Goal: Navigation & Orientation: Find specific page/section

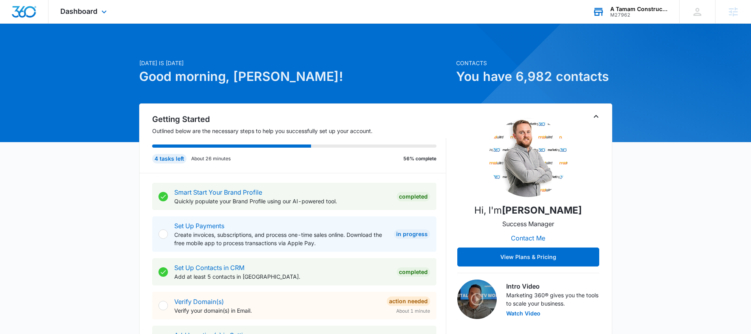
click at [639, 18] on div "A Tamam Construction M27962 Your Accounts View All" at bounding box center [630, 11] width 99 height 23
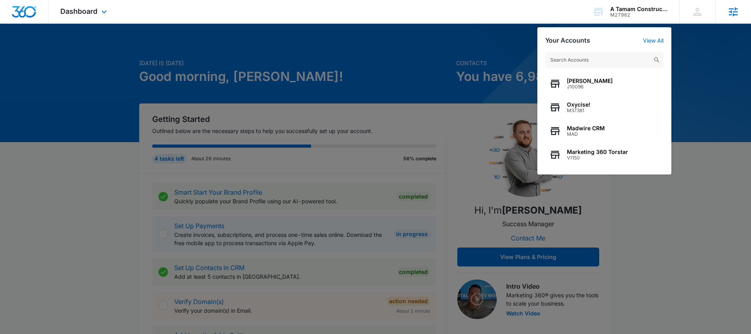
click at [733, 12] on icon at bounding box center [734, 12] width 12 height 12
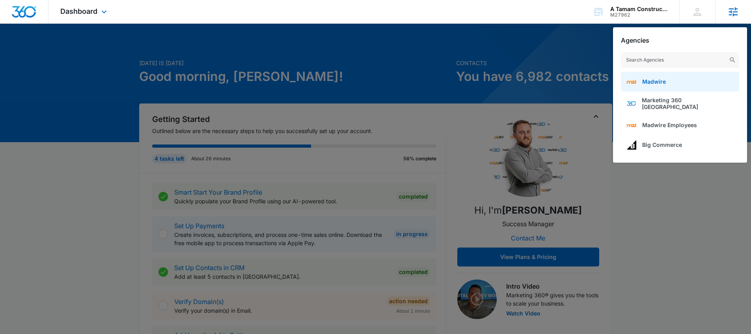
click at [662, 82] on span "Madwire" at bounding box center [654, 81] width 24 height 7
click at [659, 63] on input "text" at bounding box center [680, 60] width 118 height 16
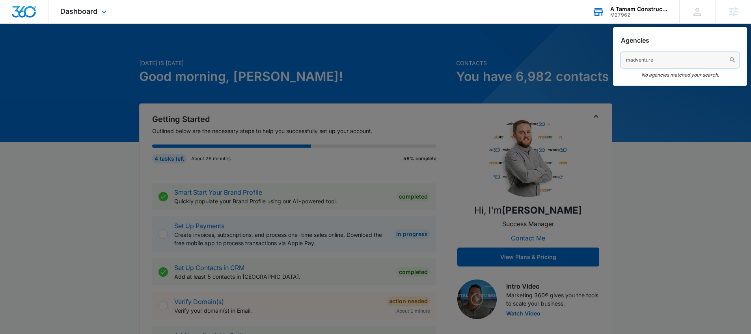
type input "madventure"
click at [645, 14] on div "M27962" at bounding box center [639, 15] width 58 height 6
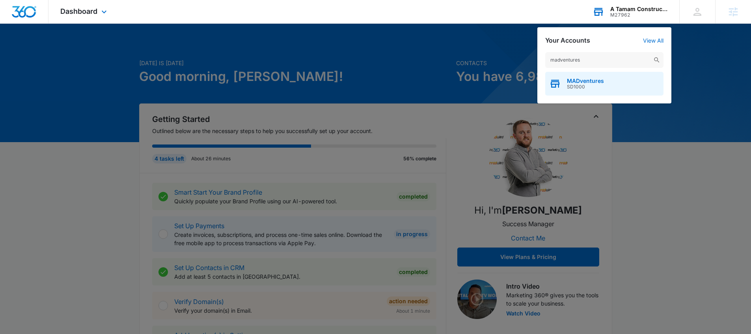
type input "madventures"
click at [579, 85] on span "SD1000" at bounding box center [585, 87] width 37 height 6
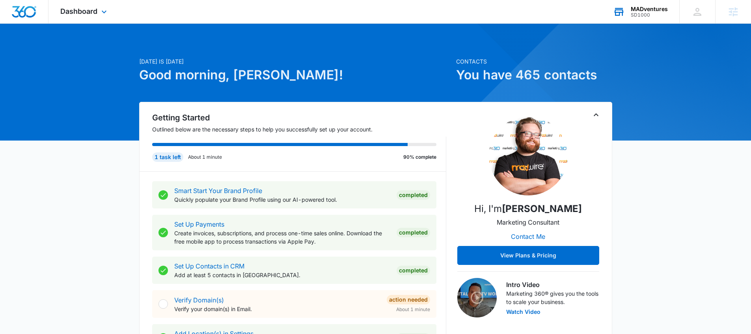
scroll to position [13, 0]
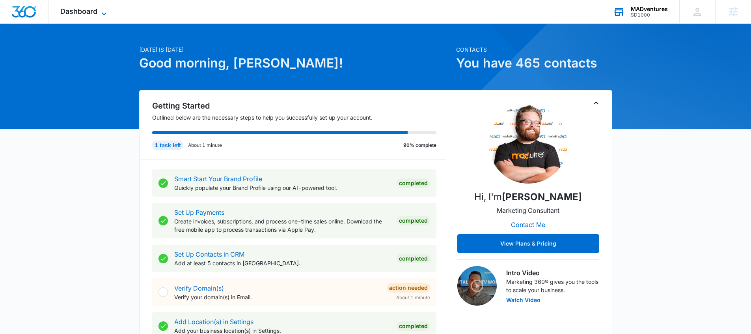
click at [92, 12] on span "Dashboard" at bounding box center [78, 11] width 37 height 8
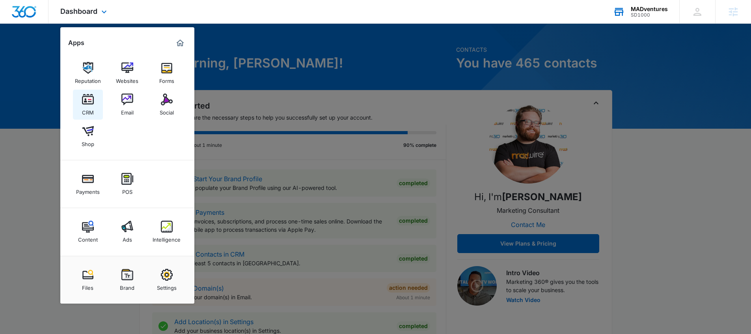
click at [84, 103] on img at bounding box center [88, 99] width 12 height 12
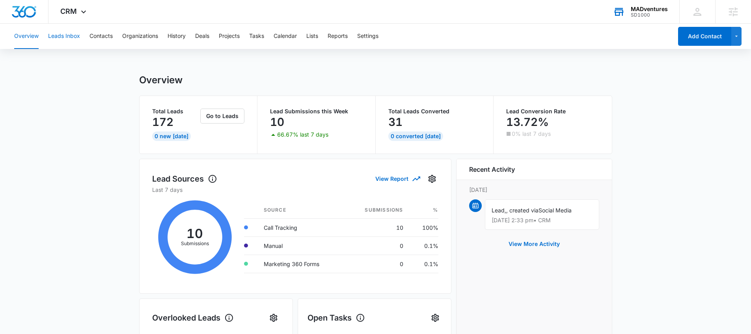
click at [73, 39] on button "Leads Inbox" at bounding box center [64, 36] width 32 height 25
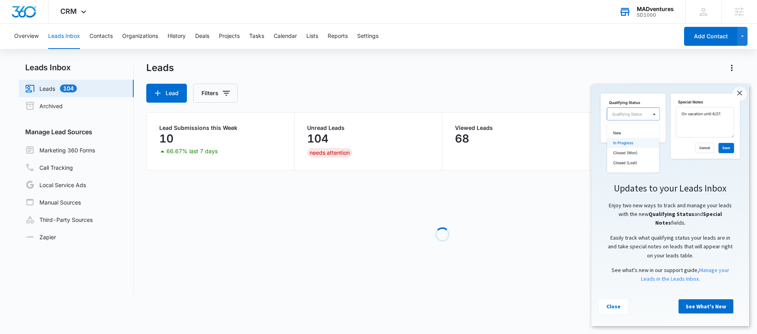
drag, startPoint x: 740, startPoint y: 95, endPoint x: 728, endPoint y: 93, distance: 11.7
click at [738, 95] on link "×" at bounding box center [740, 94] width 14 height 14
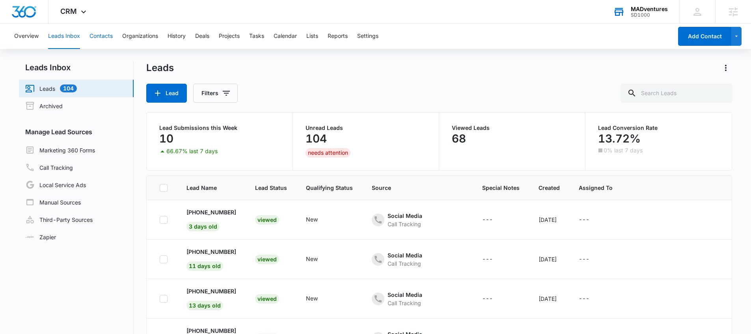
click at [109, 37] on button "Contacts" at bounding box center [101, 36] width 23 height 25
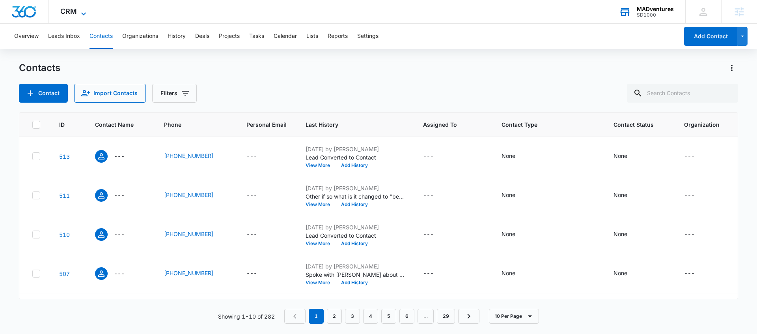
click at [71, 13] on span "CRM" at bounding box center [68, 11] width 17 height 8
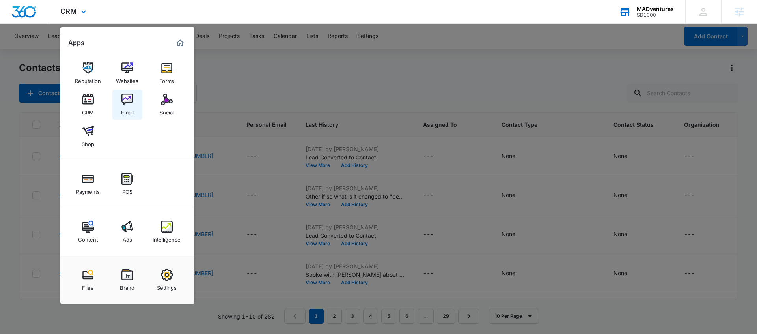
click at [122, 105] on img at bounding box center [127, 99] width 12 height 12
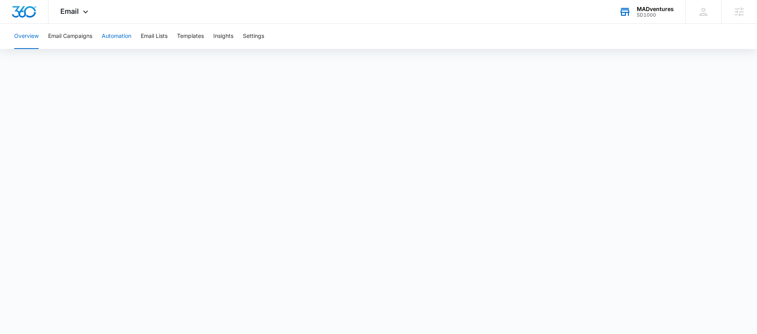
click at [114, 37] on button "Automation" at bounding box center [117, 36] width 30 height 25
click at [82, 39] on button "Email Campaigns" at bounding box center [70, 36] width 44 height 25
click at [75, 13] on span "Email" at bounding box center [69, 11] width 19 height 8
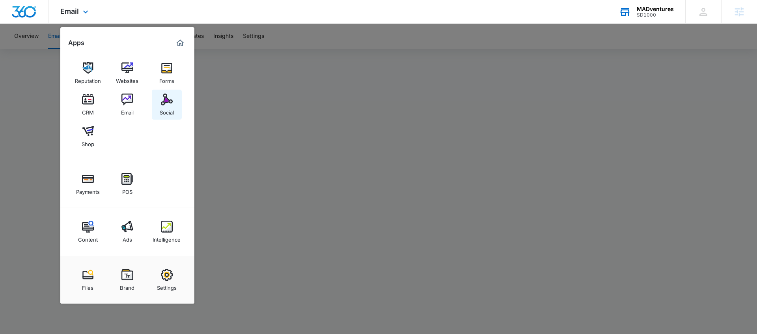
click at [161, 104] on img at bounding box center [167, 99] width 12 height 12
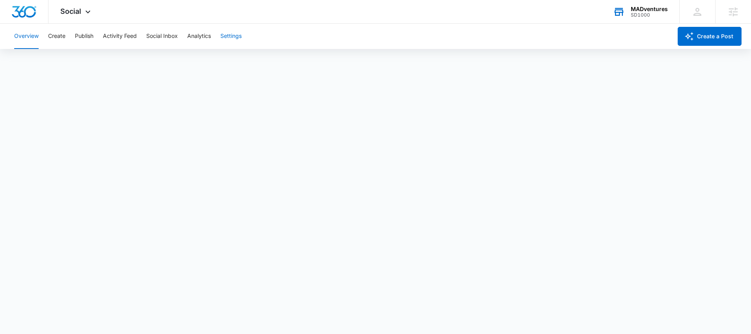
click at [228, 35] on button "Settings" at bounding box center [230, 36] width 21 height 25
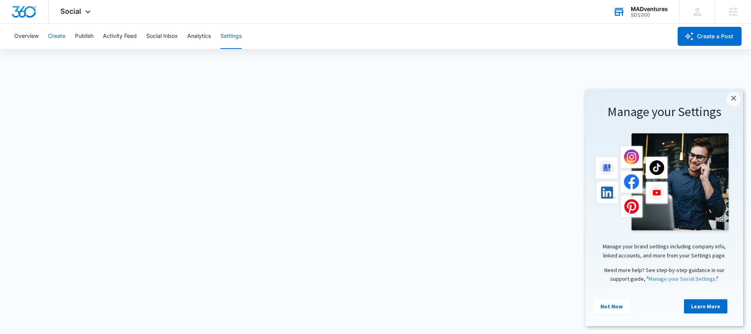
click at [54, 35] on button "Create" at bounding box center [56, 36] width 17 height 25
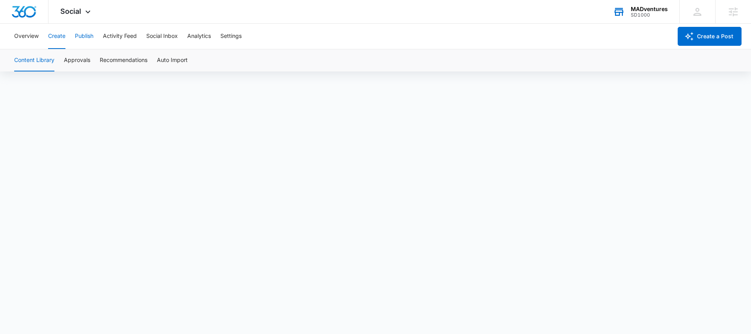
click at [84, 40] on button "Publish" at bounding box center [84, 36] width 19 height 25
click at [80, 17] on div "Social Apps Reputation Websites Forms CRM Email Social Shop Payments POS Conten…" at bounding box center [77, 11] width 56 height 23
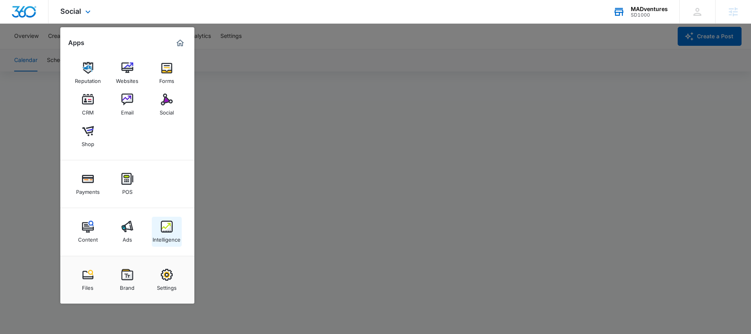
click at [172, 228] on img at bounding box center [167, 226] width 12 height 12
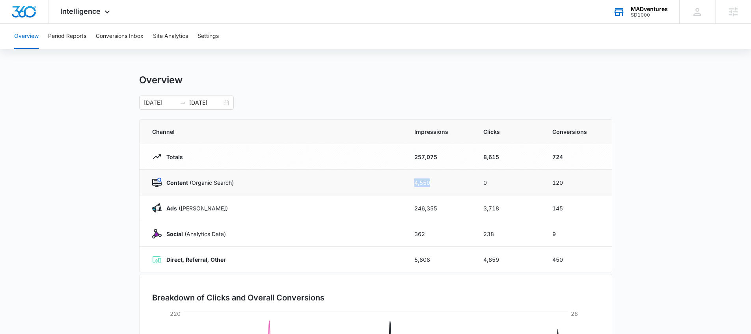
drag, startPoint x: 418, startPoint y: 183, endPoint x: 459, endPoint y: 183, distance: 41.0
click at [459, 184] on tr "Content (Organic Search) 4,550 0 120" at bounding box center [376, 183] width 472 height 26
drag, startPoint x: 470, startPoint y: 181, endPoint x: 497, endPoint y: 181, distance: 26.8
click at [497, 181] on tr "Content (Organic Search) 4,550 0 120" at bounding box center [376, 183] width 472 height 26
drag, startPoint x: 543, startPoint y: 181, endPoint x: 594, endPoint y: 183, distance: 50.9
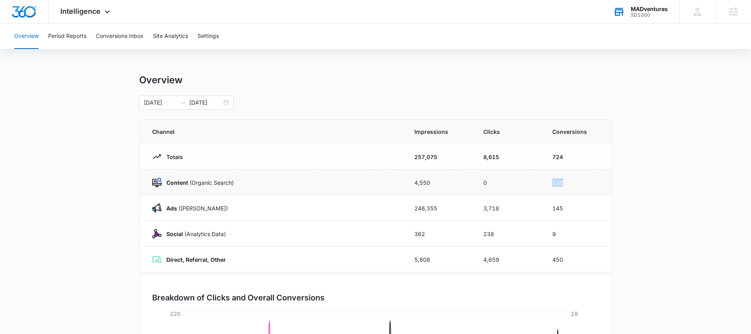
click at [594, 183] on tr "Content (Organic Search) 4,550 0 120" at bounding box center [376, 183] width 472 height 26
drag, startPoint x: 224, startPoint y: 209, endPoint x: 169, endPoint y: 211, distance: 54.8
click at [166, 213] on td "Ads ([PERSON_NAME])" at bounding box center [272, 208] width 265 height 26
drag, startPoint x: 395, startPoint y: 211, endPoint x: 470, endPoint y: 208, distance: 75.4
click at [454, 212] on tr "Ads ([PERSON_NAME]) 246,355 3,718 145" at bounding box center [376, 208] width 472 height 26
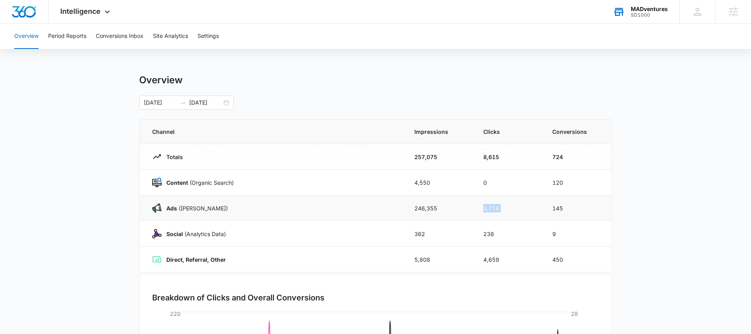
drag, startPoint x: 482, startPoint y: 208, endPoint x: 573, endPoint y: 206, distance: 91.5
click at [555, 208] on tr "Ads ([PERSON_NAME]) 246,355 3,718 145" at bounding box center [376, 208] width 472 height 26
drag, startPoint x: 543, startPoint y: 210, endPoint x: 556, endPoint y: 214, distance: 13.2
click at [561, 209] on tr "Ads ([PERSON_NAME]) 246,355 3,718 145" at bounding box center [376, 208] width 472 height 26
drag, startPoint x: 224, startPoint y: 241, endPoint x: 190, endPoint y: 241, distance: 33.1
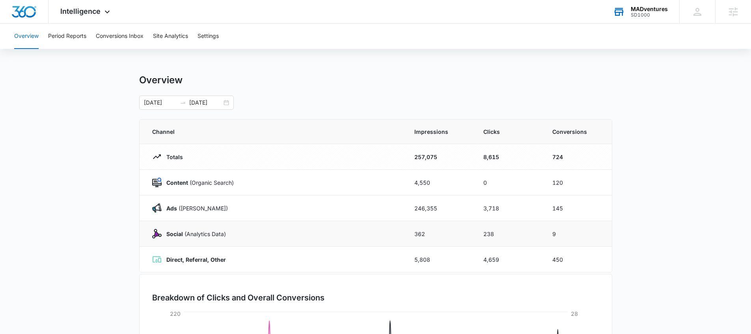
click at [185, 243] on td "Social (Analytics Data)" at bounding box center [272, 234] width 265 height 26
drag, startPoint x: 230, startPoint y: 262, endPoint x: 212, endPoint y: 262, distance: 17.7
click at [215, 262] on div "Direct, Referral, Other" at bounding box center [273, 258] width 243 height 9
click at [70, 41] on button "Period Reports" at bounding box center [67, 36] width 38 height 25
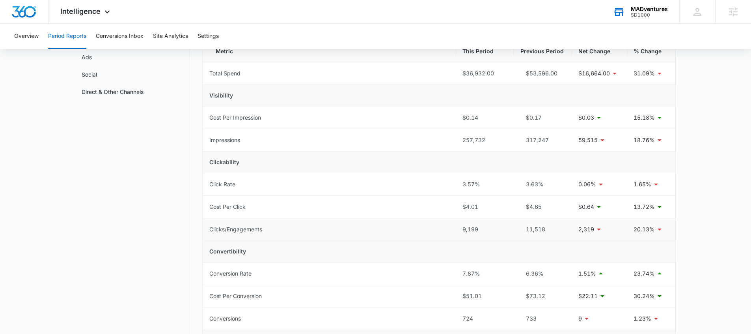
scroll to position [109, 0]
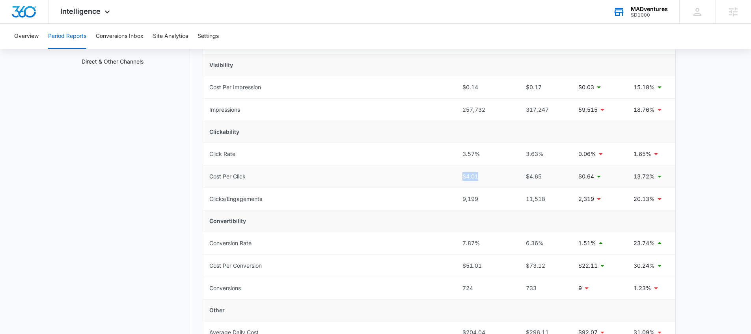
drag, startPoint x: 480, startPoint y: 180, endPoint x: 449, endPoint y: 179, distance: 30.8
click at [448, 181] on tr "Cost Per Click $4.01 $4.65 $0.64 13.72%" at bounding box center [439, 176] width 472 height 22
drag, startPoint x: 484, startPoint y: 198, endPoint x: 450, endPoint y: 200, distance: 33.6
click at [451, 200] on tr "Clicks/Engagements 9,199 11,518 2,319 20.13%" at bounding box center [439, 199] width 472 height 22
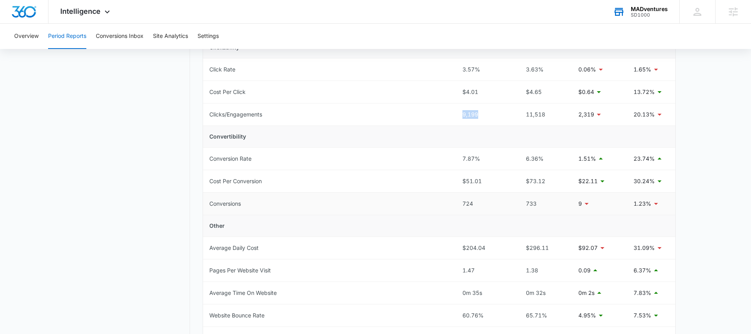
scroll to position [195, 0]
drag, startPoint x: 480, startPoint y: 202, endPoint x: 438, endPoint y: 202, distance: 42.6
click at [438, 202] on tr "Conversions 724 733 9 1.23%" at bounding box center [439, 202] width 472 height 22
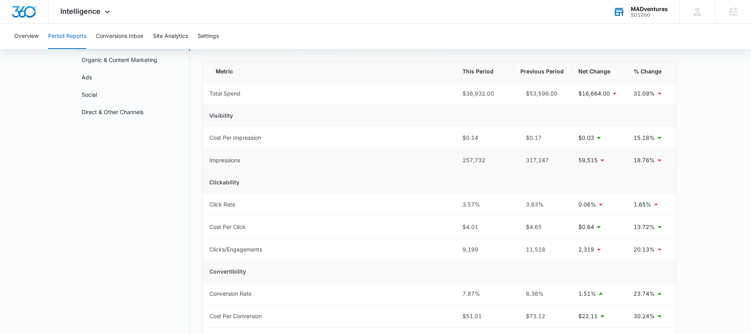
scroll to position [0, 0]
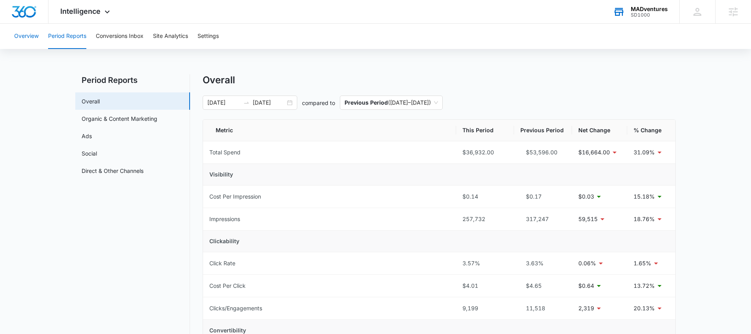
click at [28, 40] on button "Overview" at bounding box center [26, 36] width 24 height 25
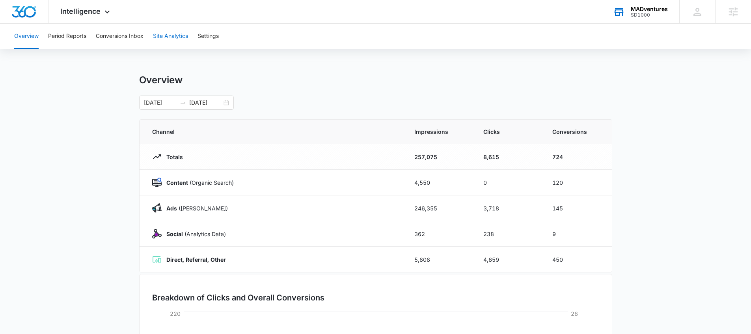
click at [170, 37] on button "Site Analytics" at bounding box center [170, 36] width 35 height 25
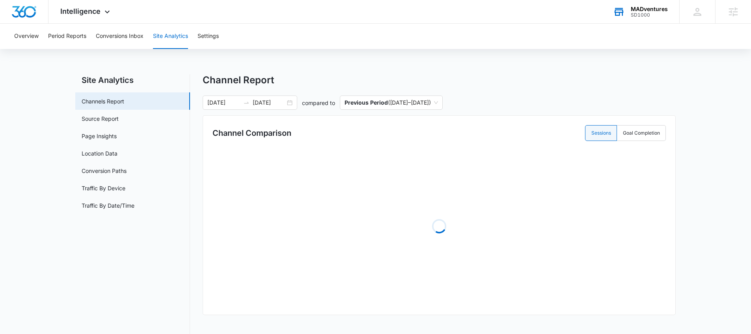
scroll to position [2, 0]
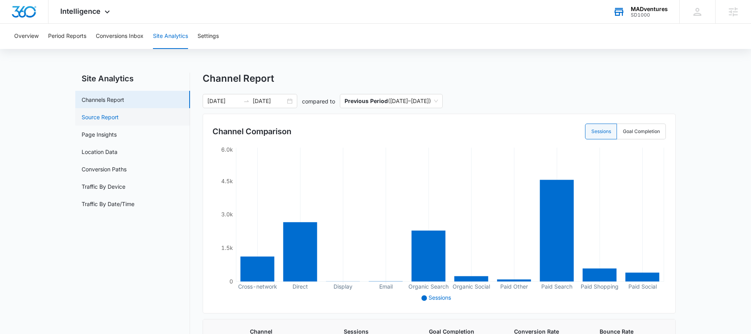
click at [109, 118] on link "Source Report" at bounding box center [100, 117] width 37 height 8
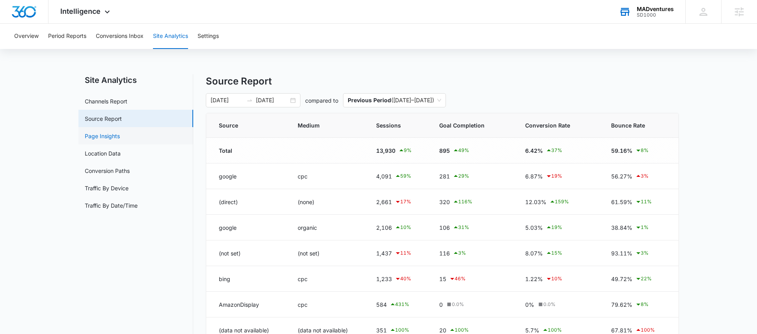
click at [119, 140] on link "Page Insights" at bounding box center [102, 136] width 35 height 8
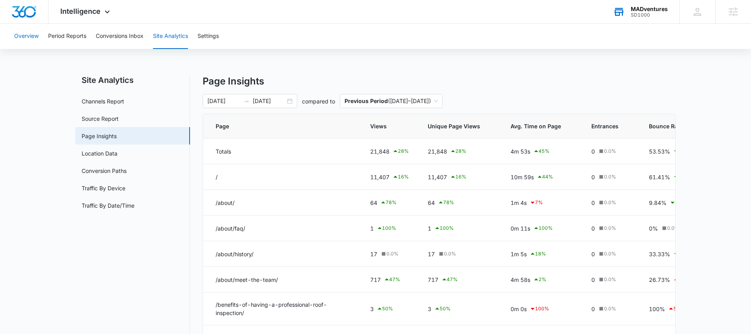
click at [35, 37] on button "Overview" at bounding box center [26, 36] width 24 height 25
